Goal: Transaction & Acquisition: Purchase product/service

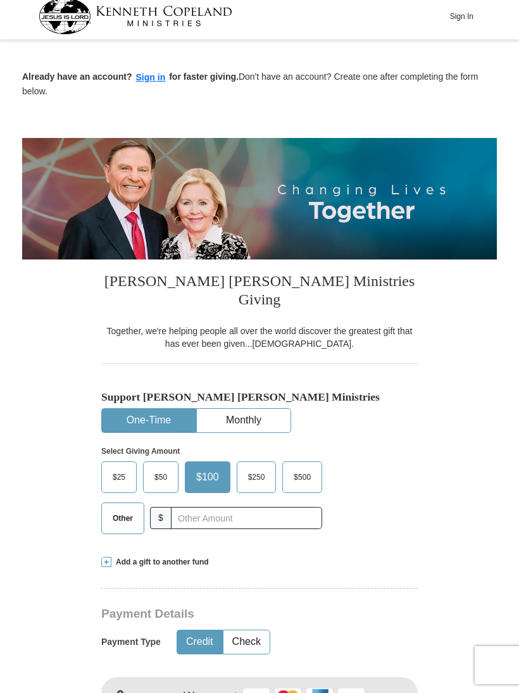
scroll to position [6, 0]
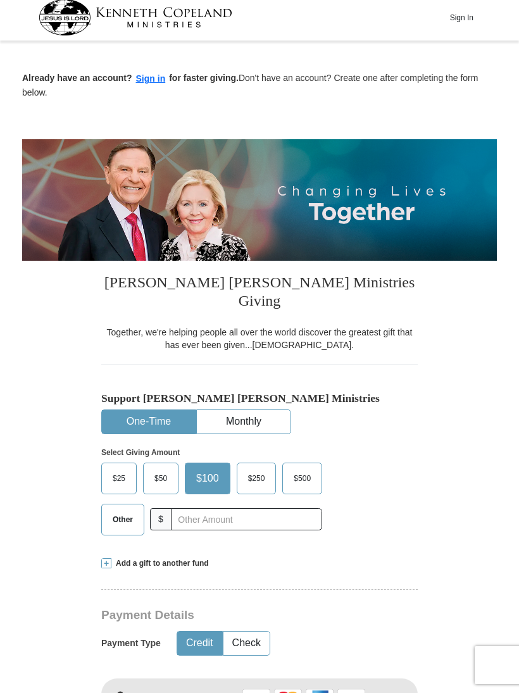
click at [454, 25] on button "Sign In" at bounding box center [461, 18] width 38 height 20
click at [458, 22] on button "Sign In" at bounding box center [461, 18] width 38 height 20
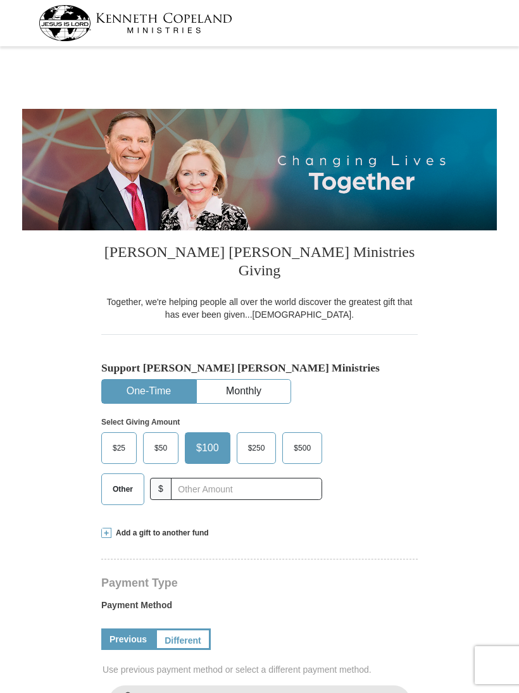
select select "CA"
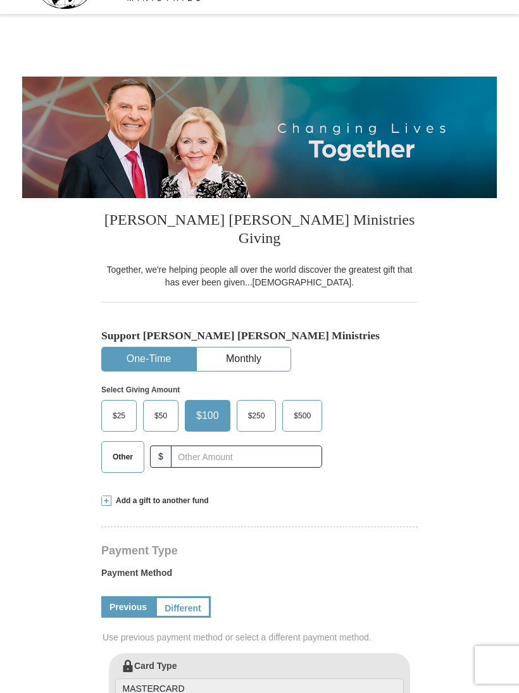
scroll to position [37, 0]
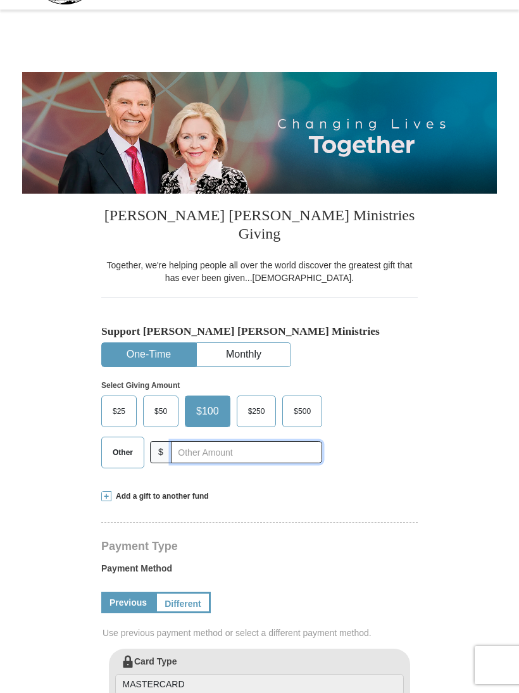
click at [184, 441] on input "text" at bounding box center [246, 452] width 151 height 22
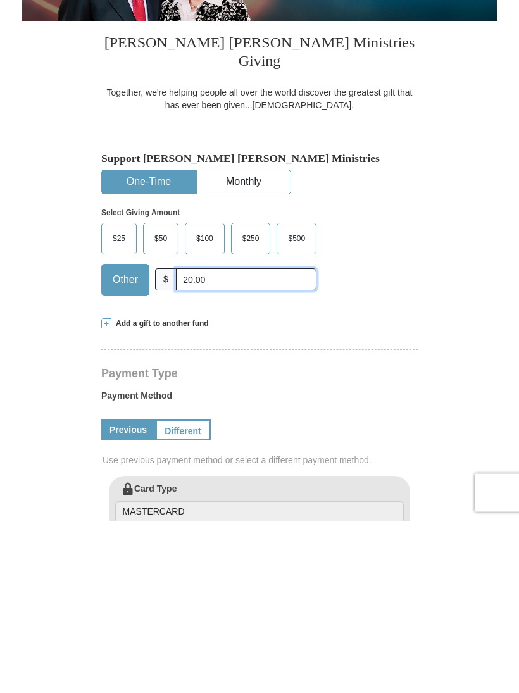
type input "20.00"
click at [27, 303] on form "Kenneth Copeland Ministries Giving Together, we're helping people all over the …" at bounding box center [259, 673] width 475 height 1318
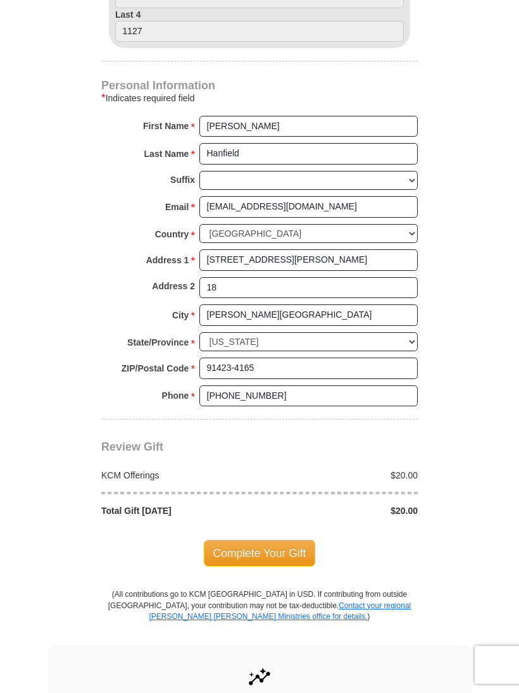
scroll to position [750, 0]
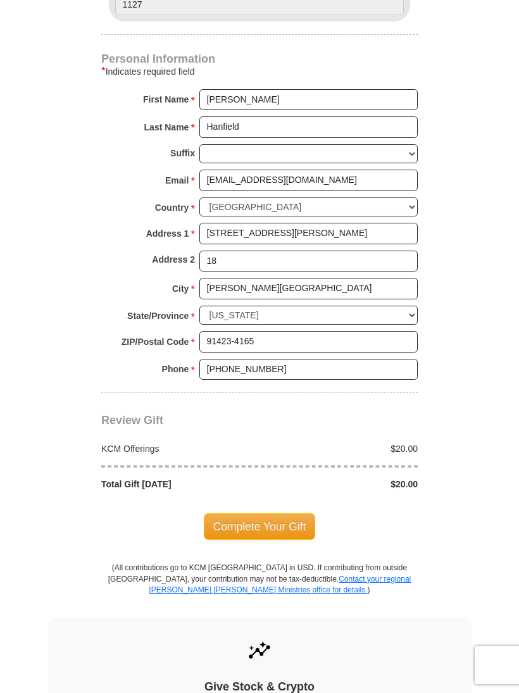
click at [233, 513] on span "Complete Your Gift" at bounding box center [260, 526] width 112 height 27
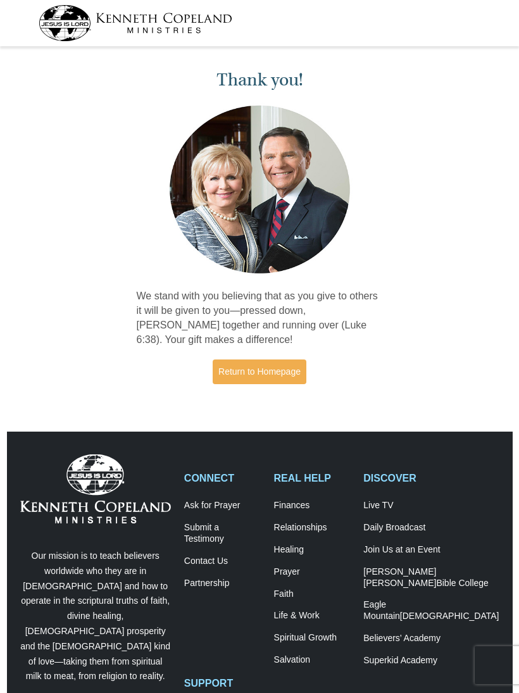
click at [248, 376] on link "Return to Homepage" at bounding box center [260, 371] width 94 height 25
